Goal: Task Accomplishment & Management: Manage account settings

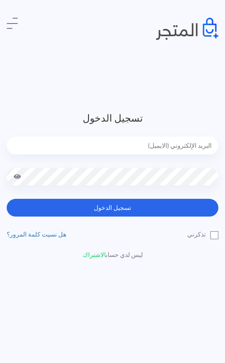
type input "[EMAIL_ADDRESS][DOMAIN_NAME]"
click at [112, 208] on button "تسجيل الدخول" at bounding box center [112, 208] width 211 height 18
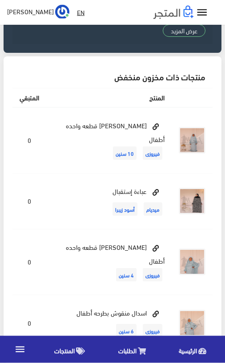
scroll to position [458, 0]
click at [201, 355] on icon at bounding box center [202, 351] width 8 height 7
